Goal: Information Seeking & Learning: Learn about a topic

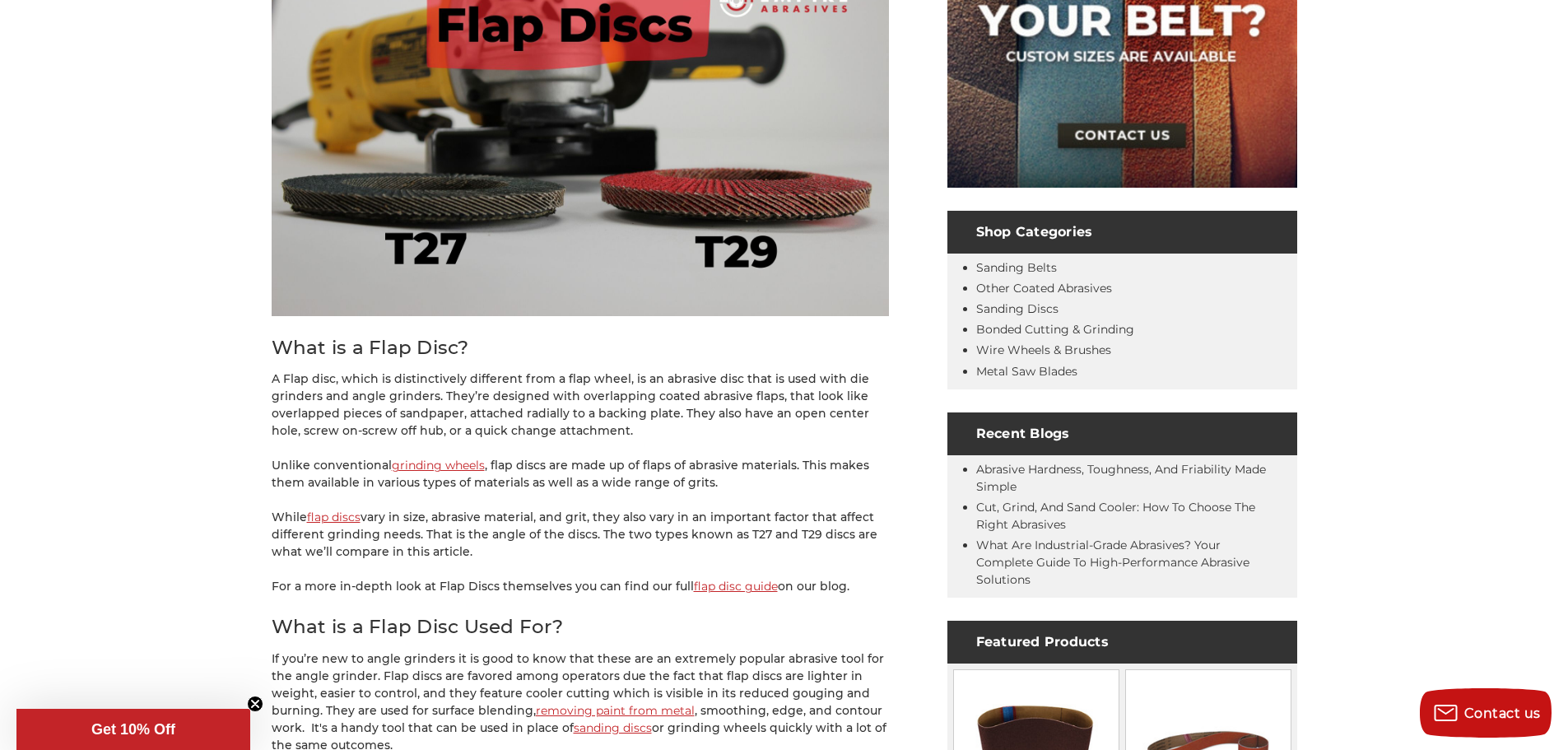
scroll to position [411, 0]
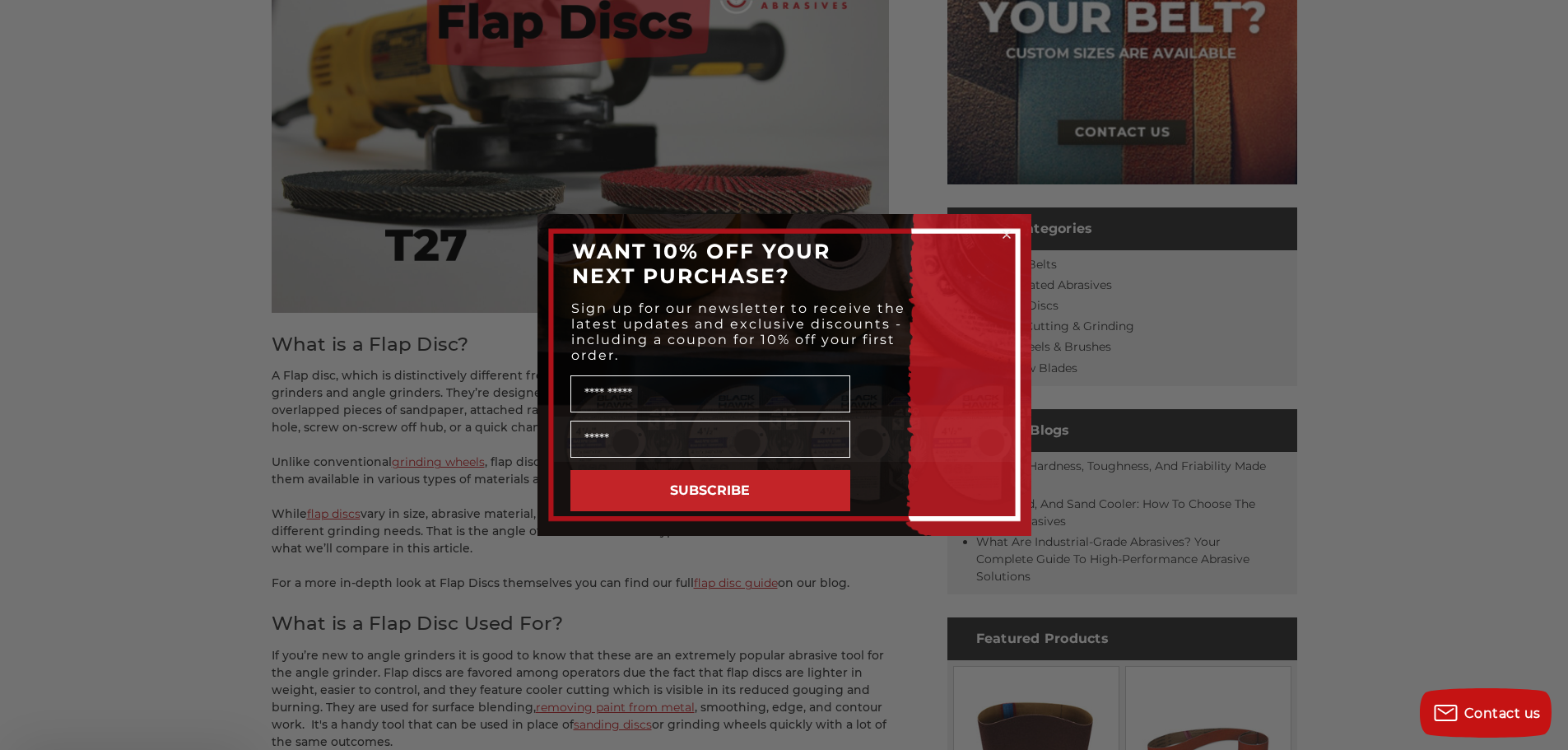
click at [709, 571] on div "Close dialog WANT 10% OFF YOUR NEXT PURCHASE? Sign up for our newsletter to rec…" at bounding box center [784, 375] width 1568 height 750
click at [701, 581] on div "Close dialog WANT 10% OFF YOUR NEXT PURCHASE? Sign up for our newsletter to rec…" at bounding box center [784, 375] width 1568 height 750
click at [1005, 235] on icon "Close dialog" at bounding box center [1006, 234] width 7 height 7
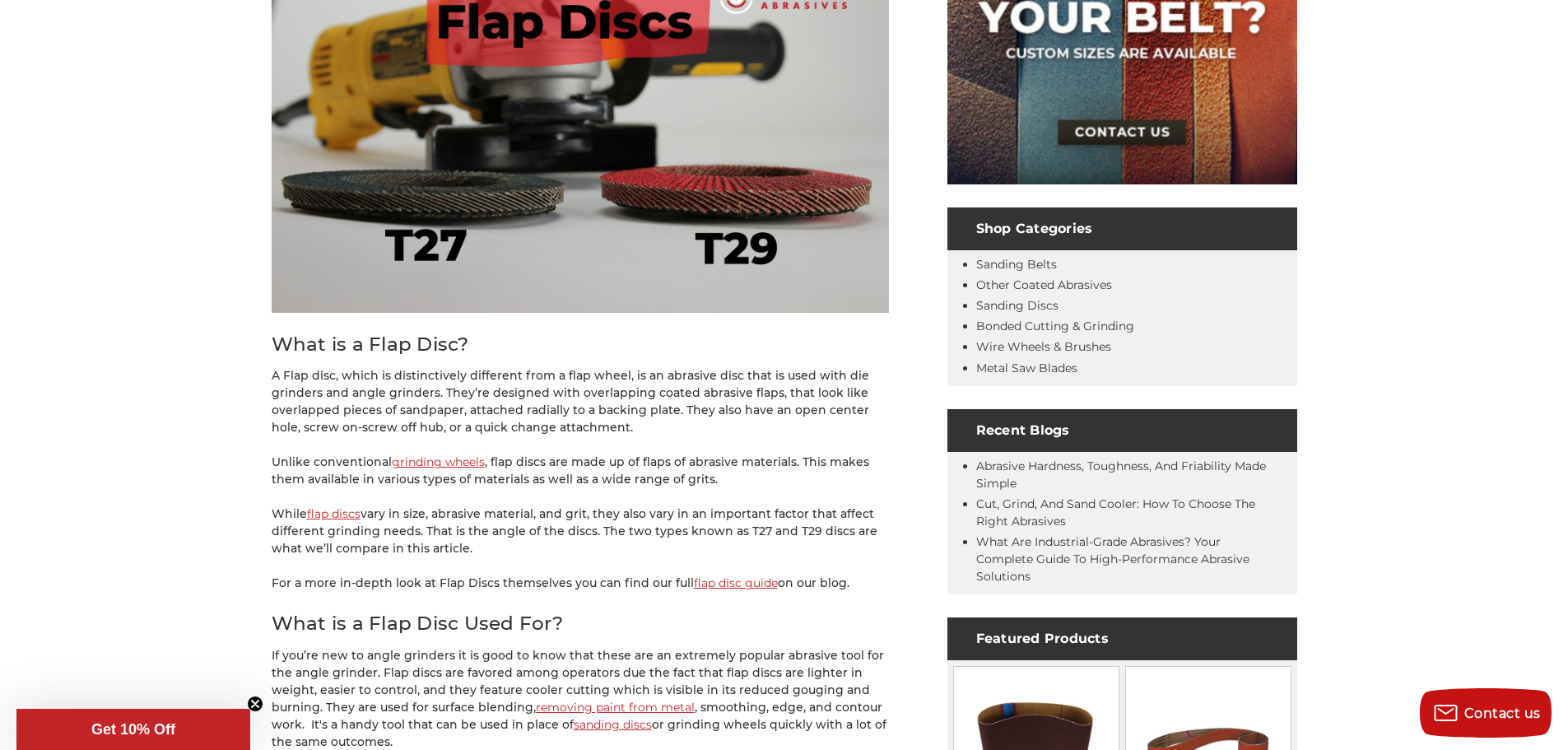
click at [711, 582] on link "flap disc guide" at bounding box center [736, 582] width 84 height 15
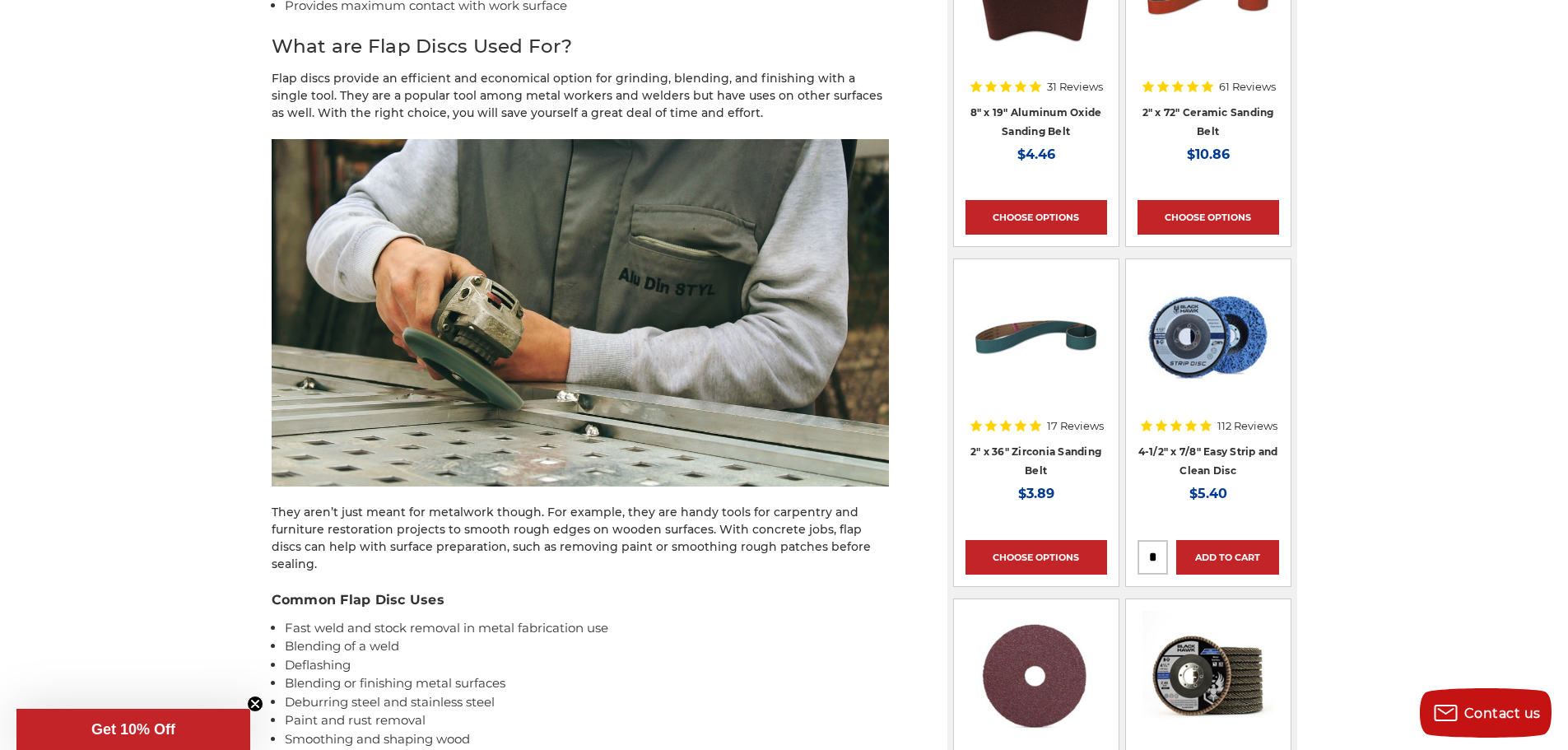
scroll to position [1234, 0]
